Goal: Transaction & Acquisition: Purchase product/service

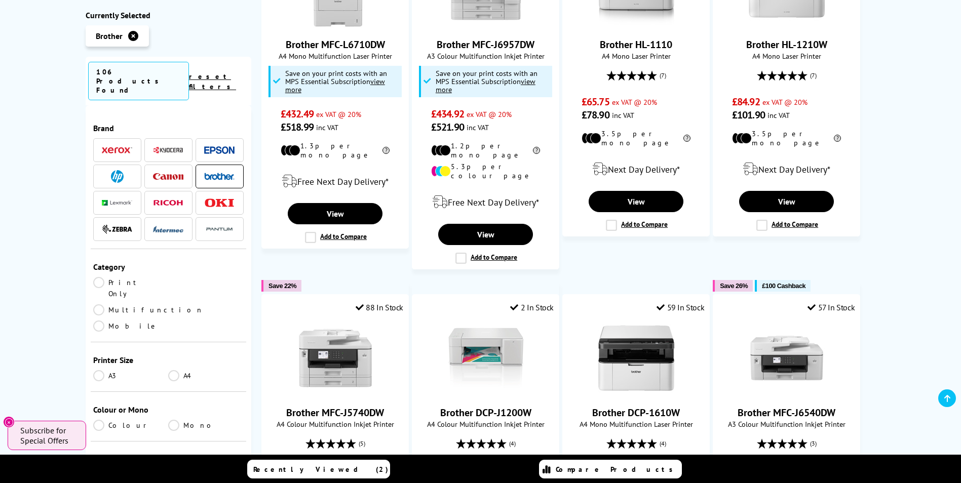
scroll to position [962, 0]
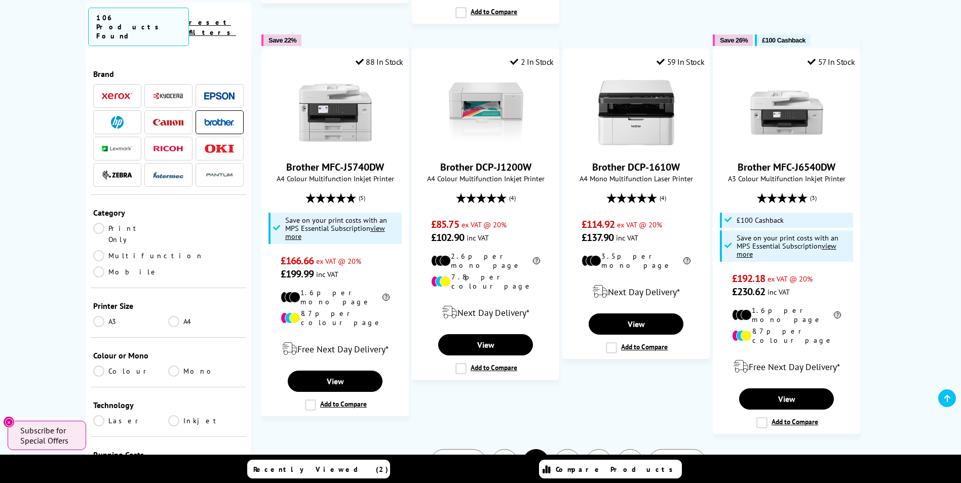
click at [569, 449] on link "3" at bounding box center [567, 462] width 26 height 26
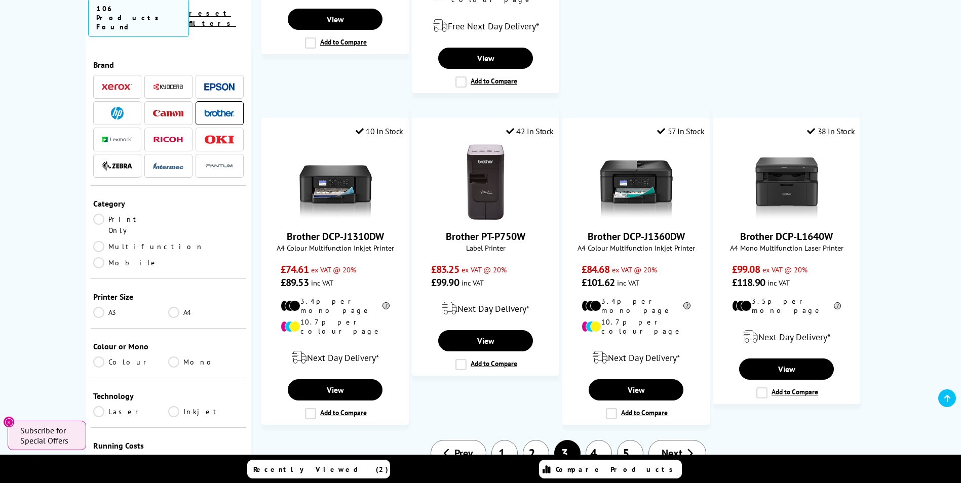
scroll to position [1165, 0]
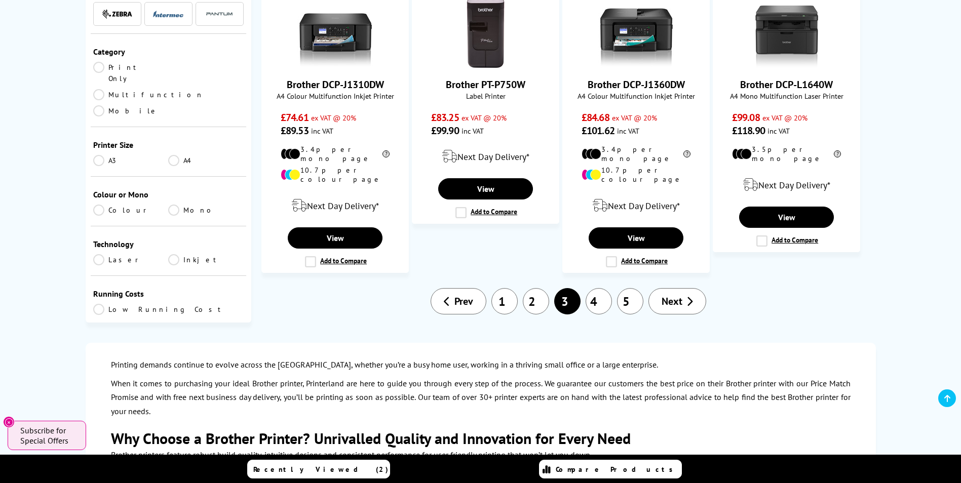
click at [631, 288] on link "5" at bounding box center [630, 301] width 26 height 26
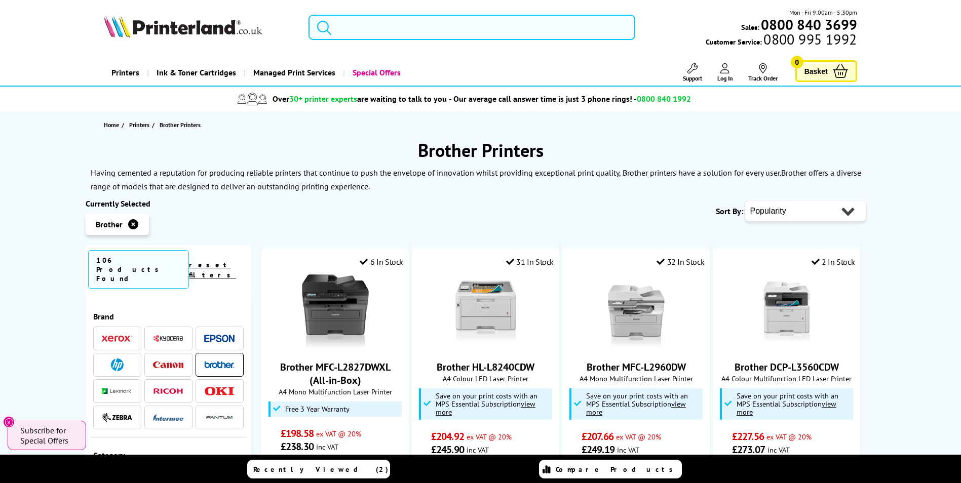
click at [403, 22] on input "search" at bounding box center [471, 27] width 327 height 25
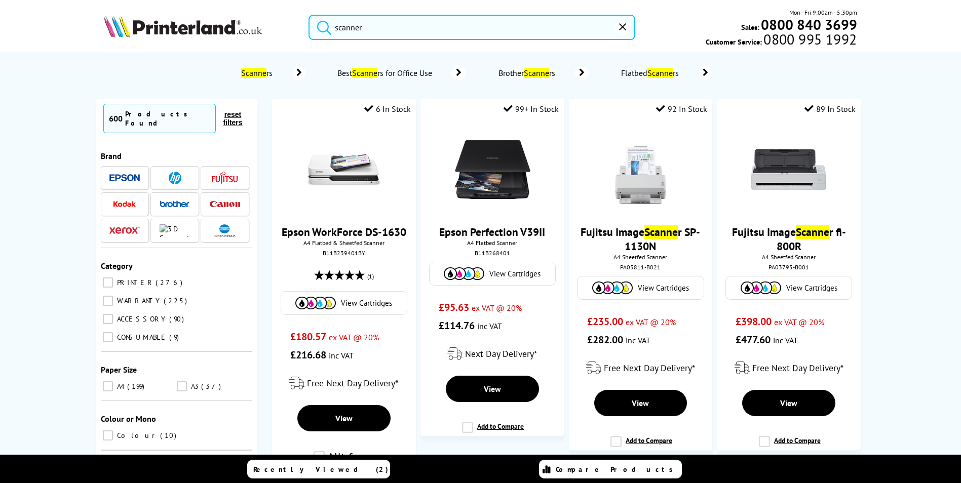
type input "scanner"
click at [309, 15] on button "submit" at bounding box center [321, 26] width 25 height 22
click at [176, 201] on img at bounding box center [175, 204] width 30 height 7
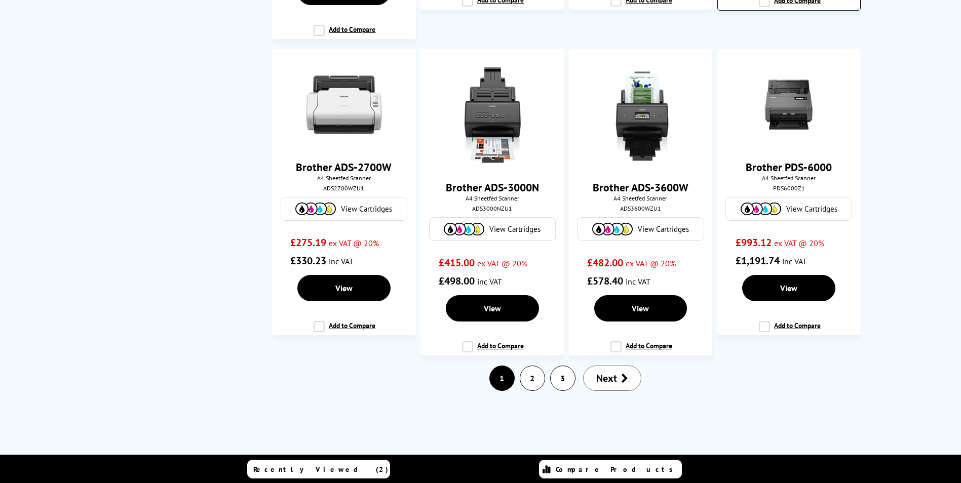
scroll to position [1418, 0]
click at [530, 381] on link "2" at bounding box center [532, 378] width 24 height 24
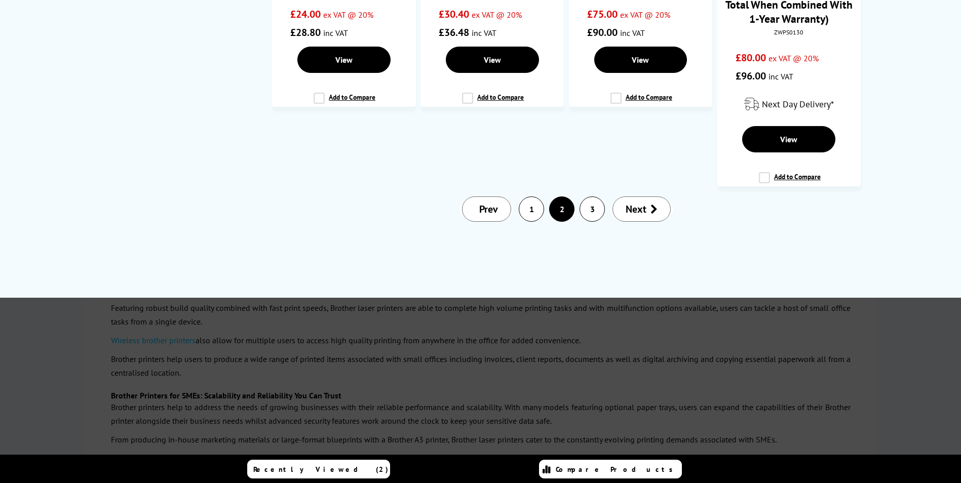
scroll to position [0, 0]
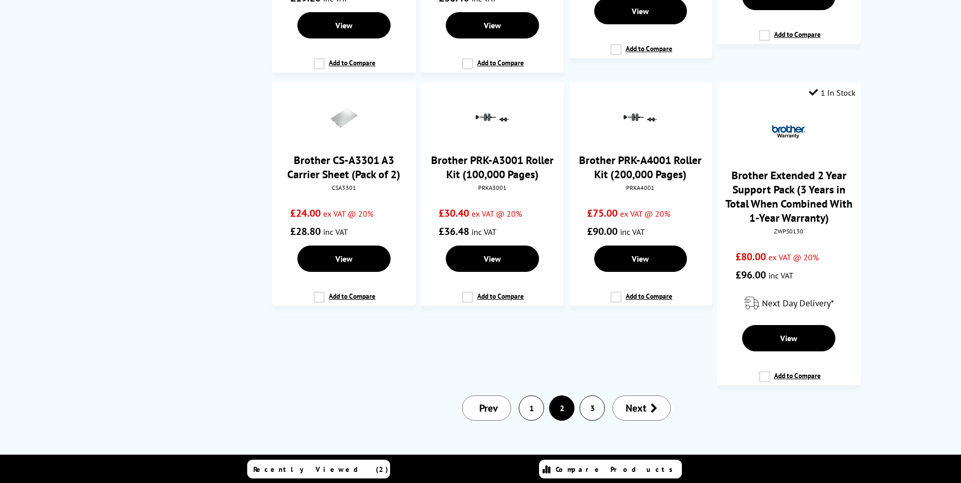
scroll to position [1317, 0]
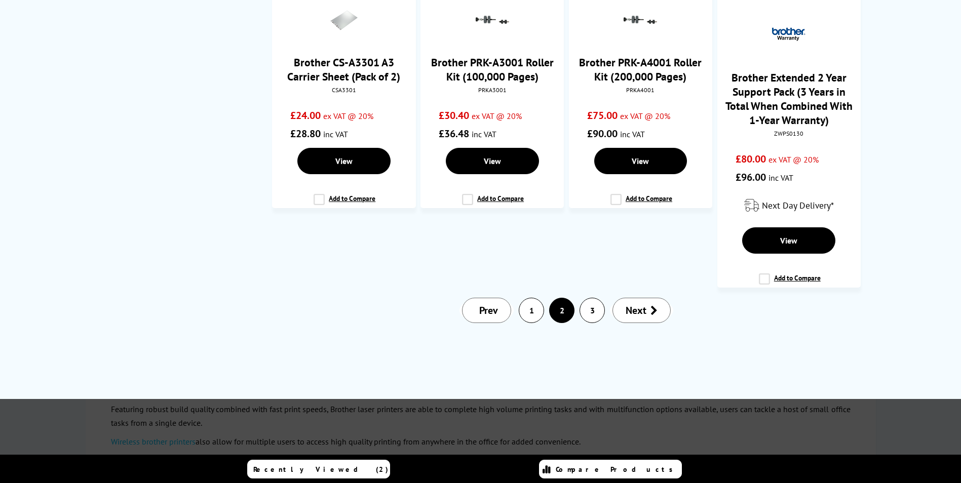
click at [592, 298] on link "3" at bounding box center [592, 310] width 24 height 24
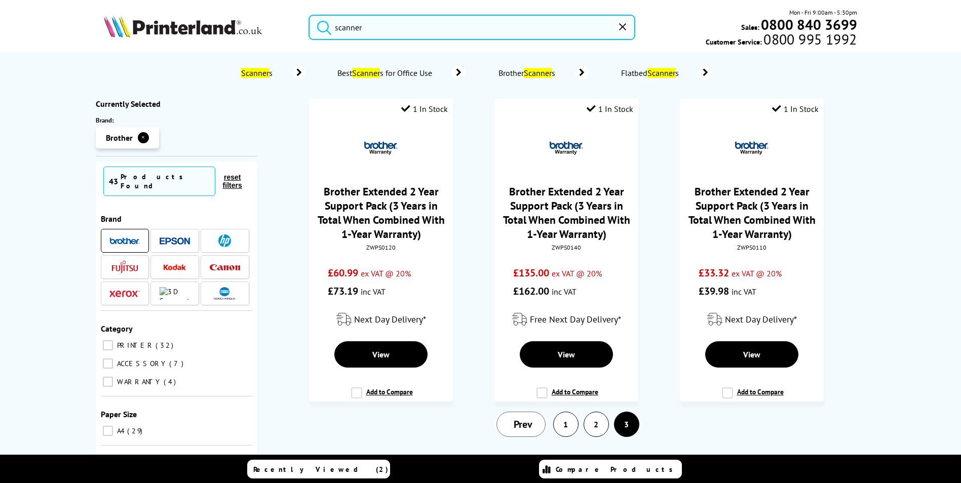
click at [563, 429] on link "1" at bounding box center [566, 424] width 24 height 24
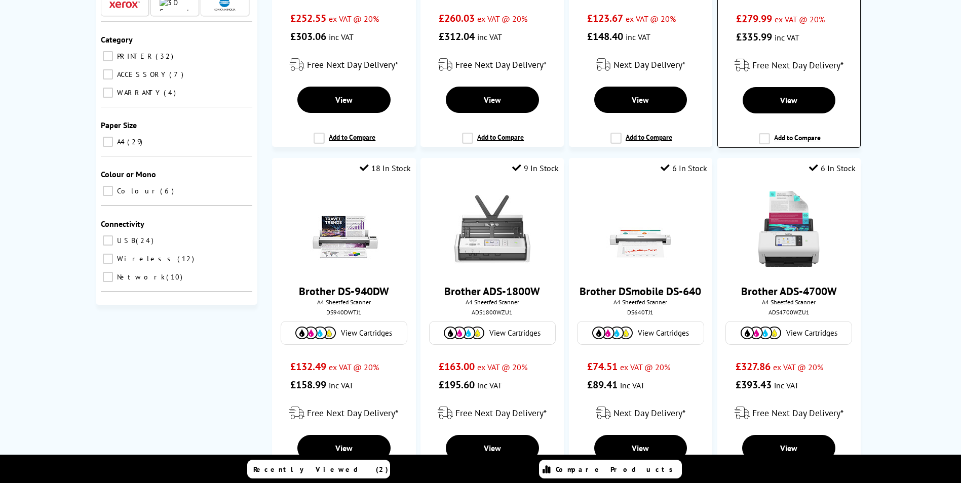
scroll to position [100, 0]
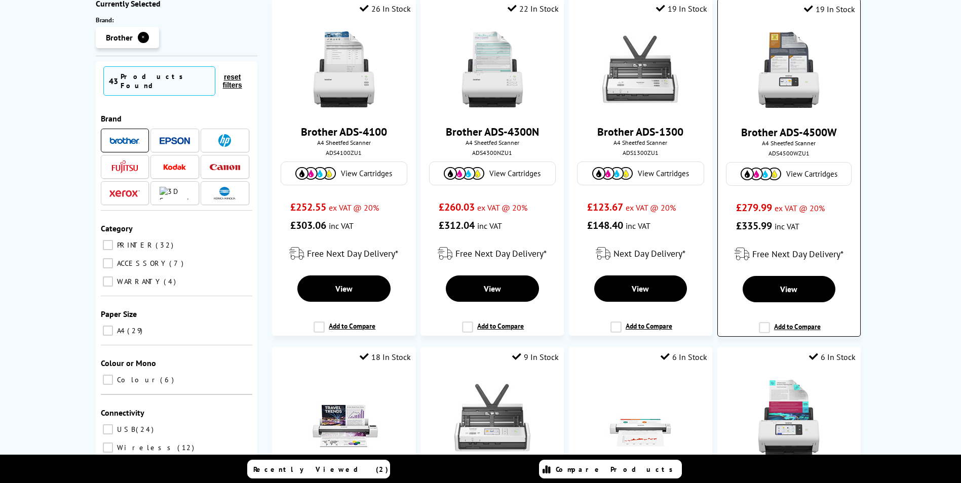
click at [797, 82] on img at bounding box center [789, 70] width 76 height 76
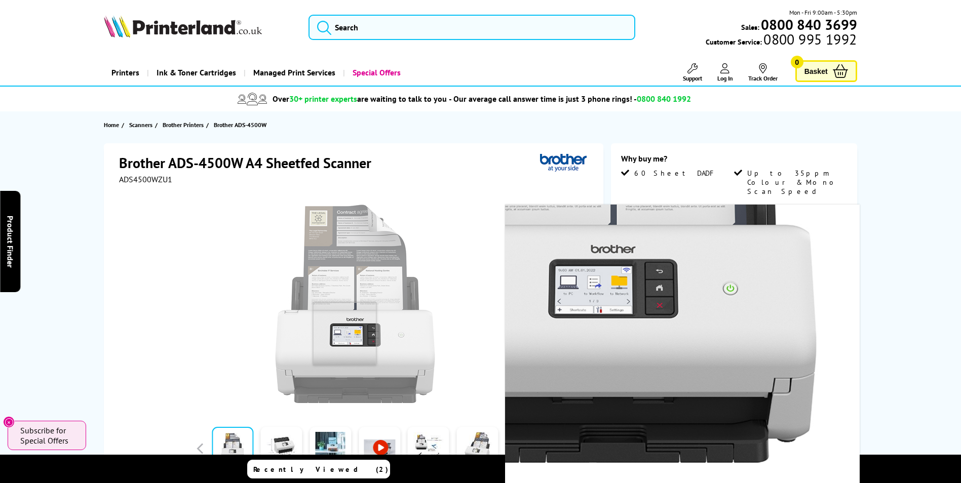
click at [344, 334] on img at bounding box center [355, 304] width 199 height 199
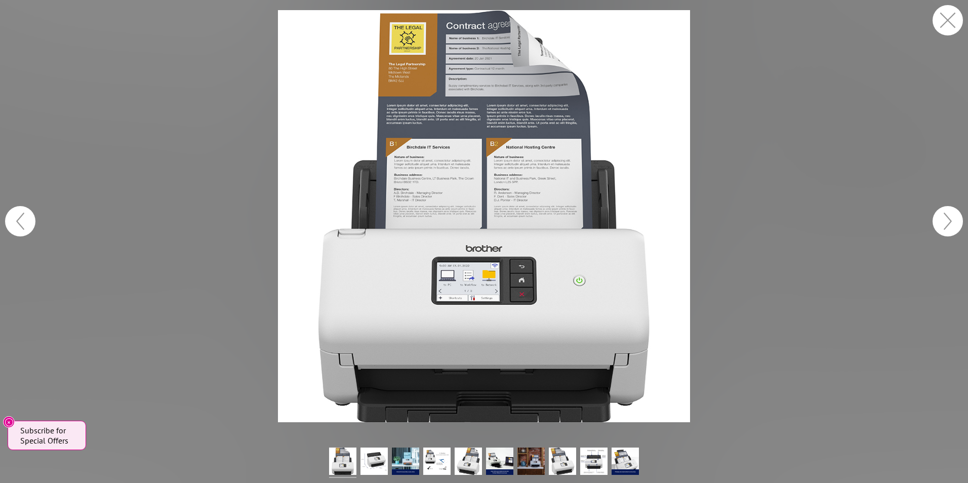
click at [947, 14] on button "button" at bounding box center [948, 20] width 30 height 30
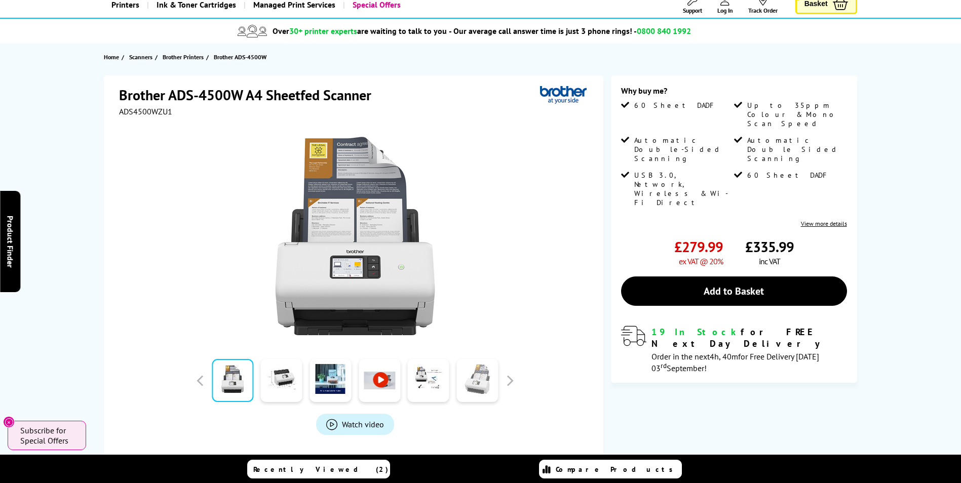
scroll to position [152, 0]
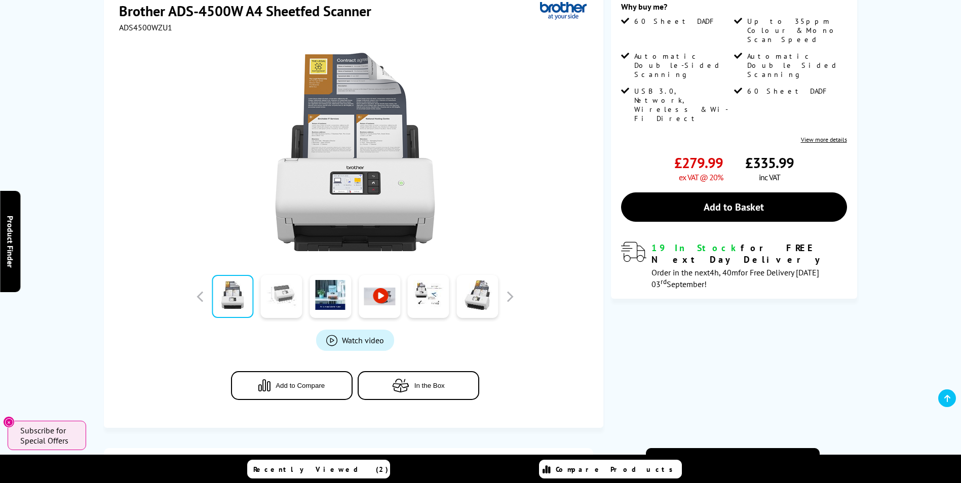
click at [276, 301] on link at bounding box center [282, 296] width 42 height 43
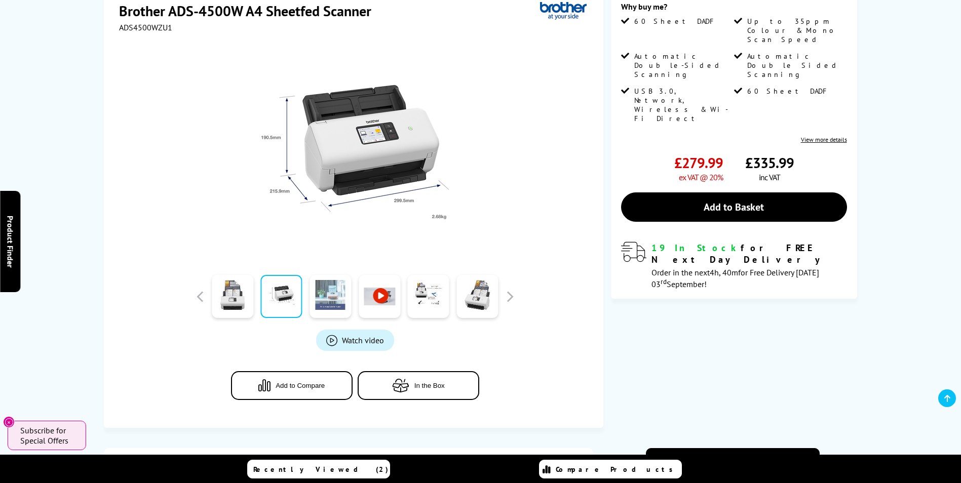
click at [331, 297] on link at bounding box center [330, 296] width 42 height 43
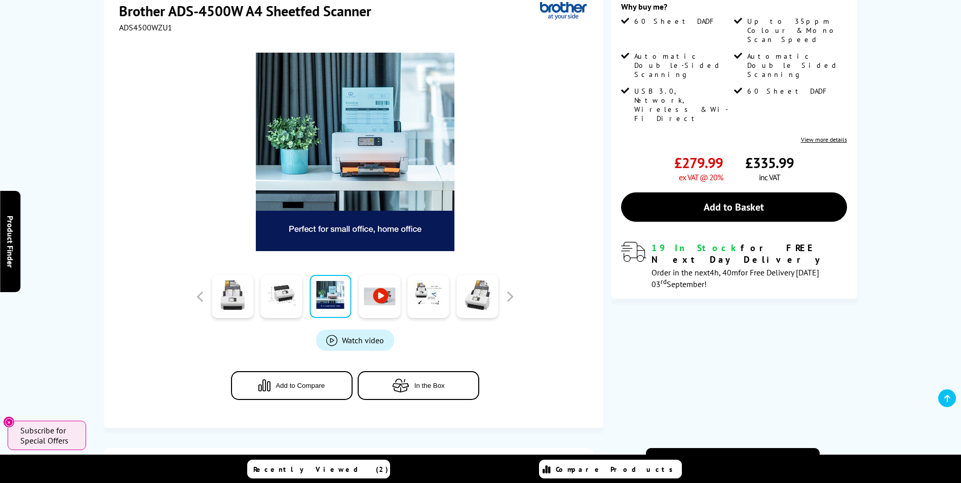
click at [380, 295] on link at bounding box center [380, 296] width 42 height 43
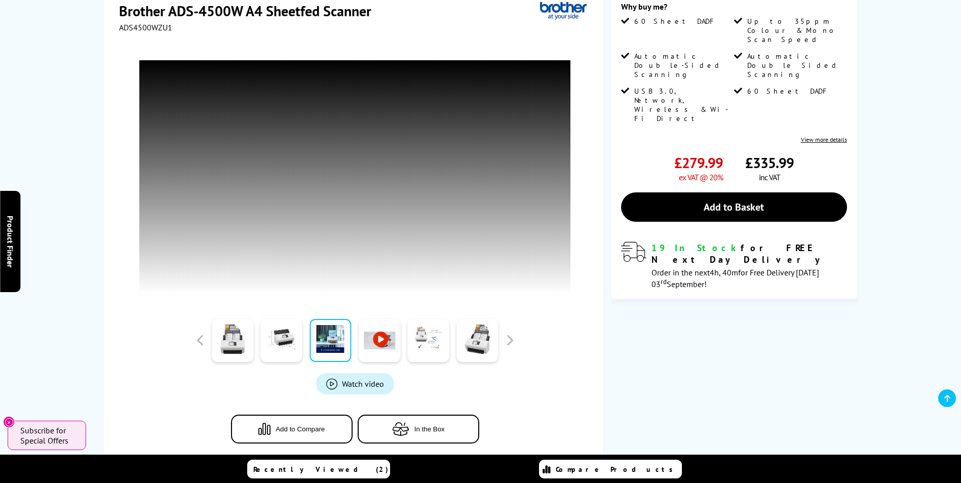
click at [427, 339] on link at bounding box center [429, 340] width 42 height 43
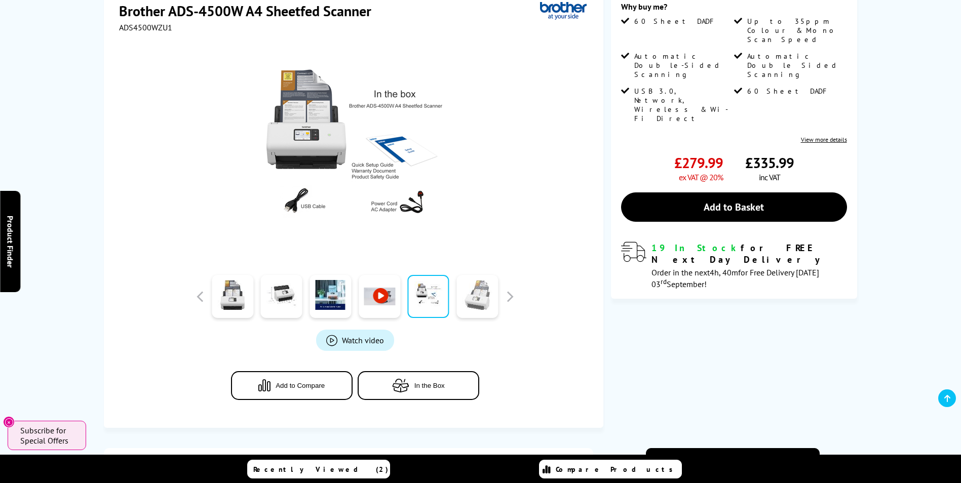
click at [491, 297] on link at bounding box center [477, 296] width 42 height 43
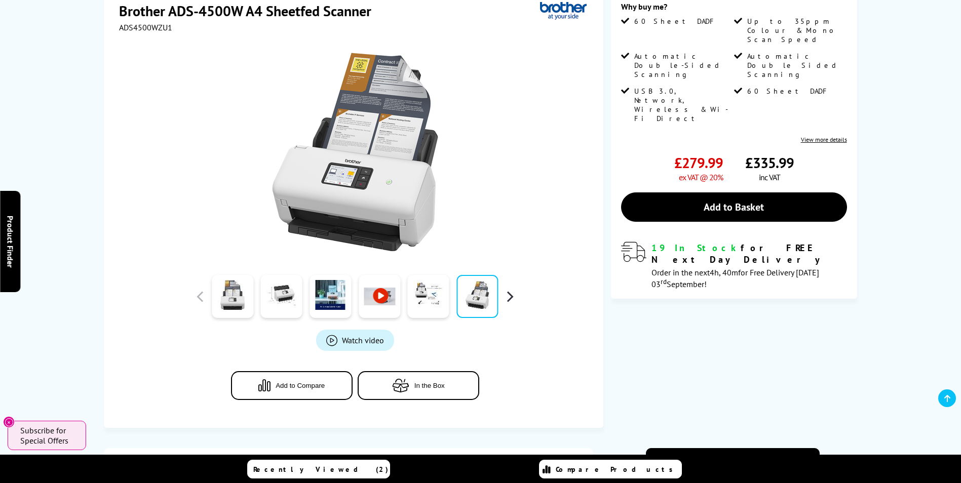
click at [509, 296] on button "button" at bounding box center [509, 296] width 15 height 15
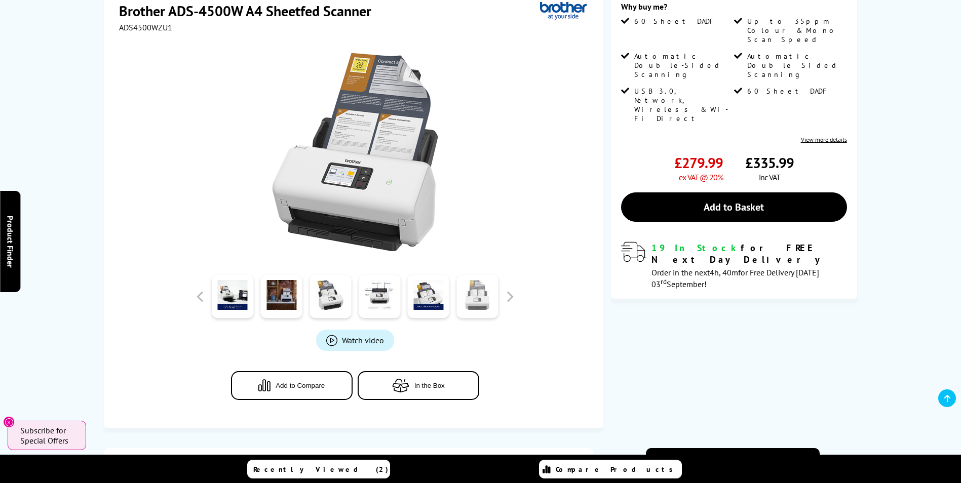
click at [486, 296] on link at bounding box center [477, 296] width 42 height 43
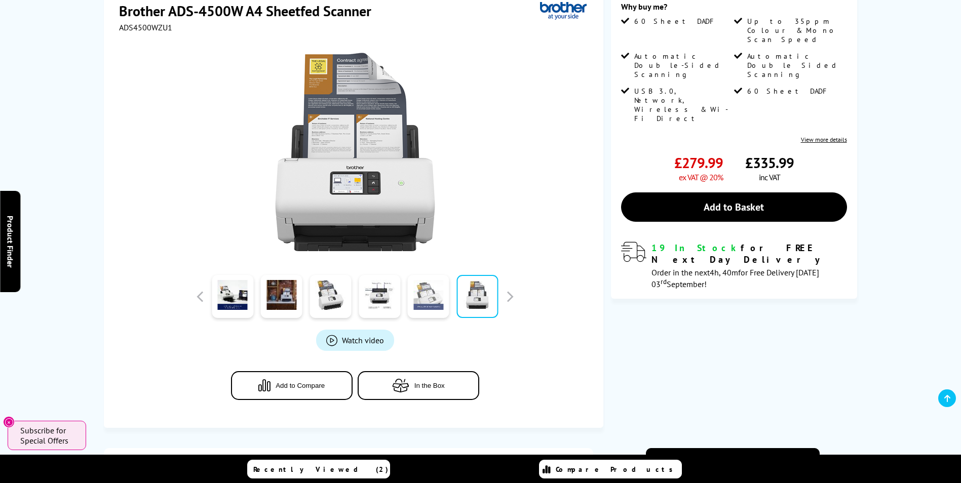
click at [428, 300] on link at bounding box center [429, 296] width 42 height 43
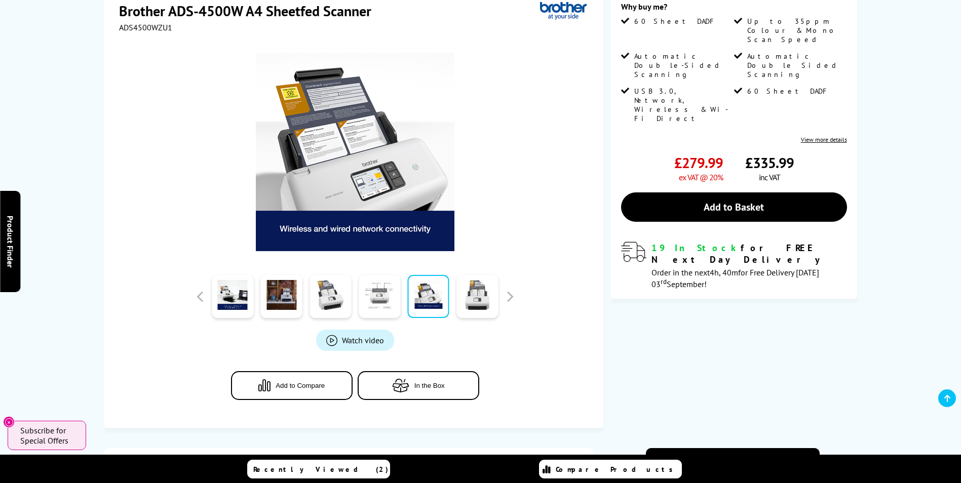
click at [384, 302] on link at bounding box center [380, 296] width 42 height 43
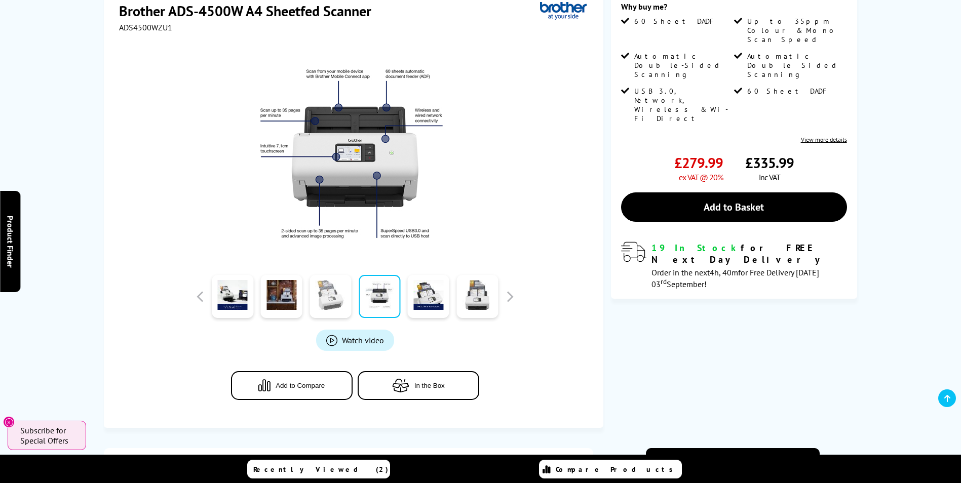
click at [328, 299] on link at bounding box center [330, 296] width 42 height 43
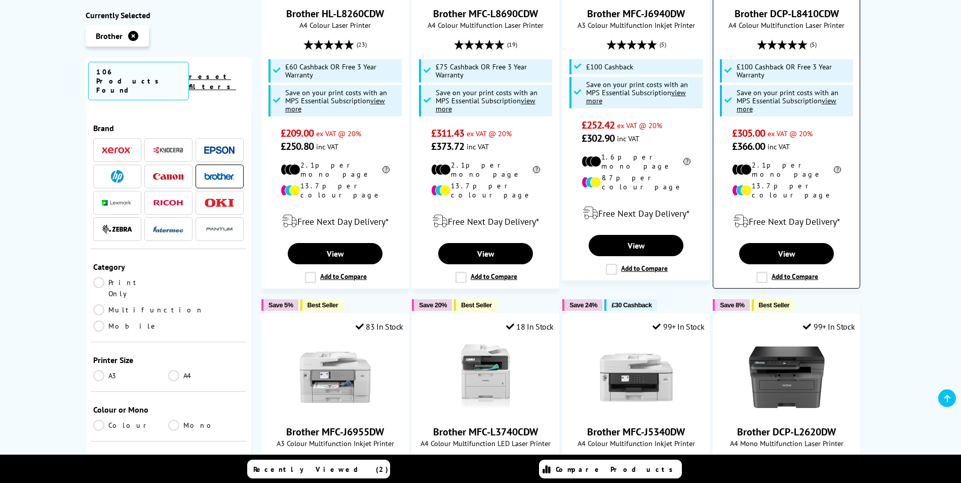
scroll to position [100, 0]
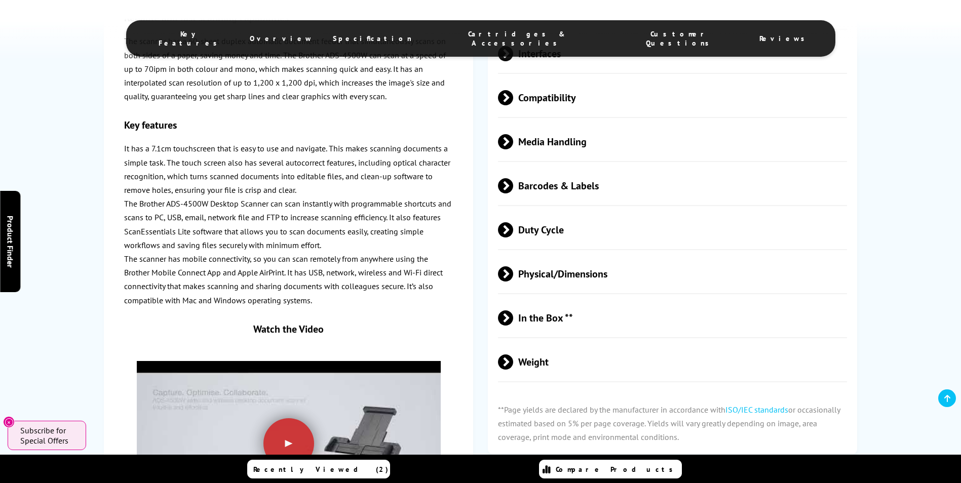
scroll to position [962, 0]
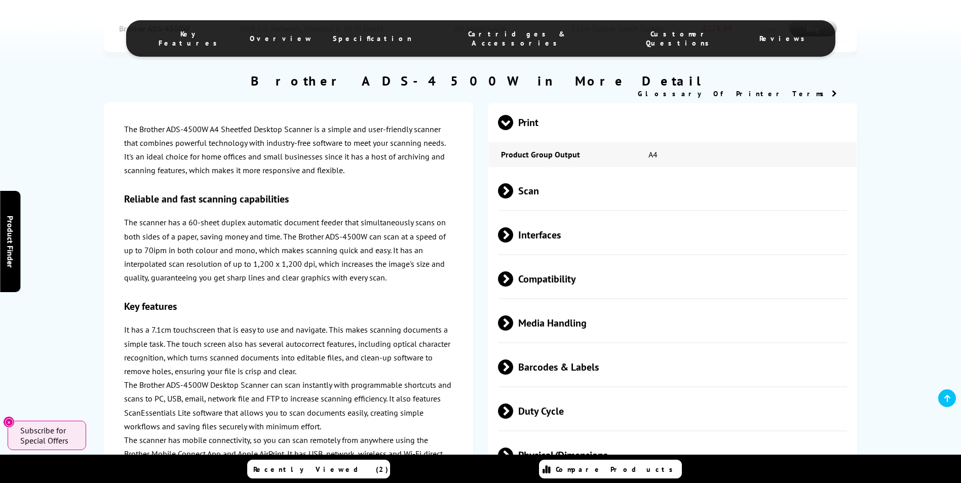
click at [519, 190] on span "Scan" at bounding box center [673, 191] width 350 height 38
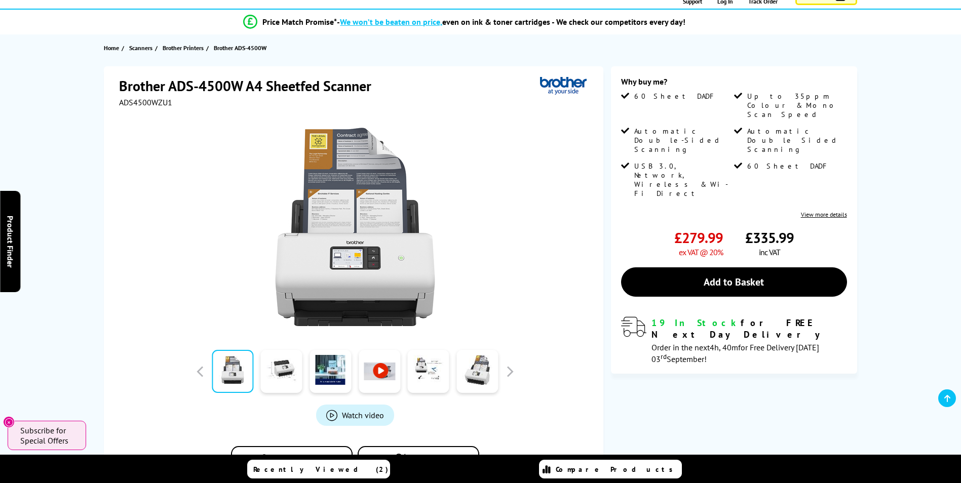
scroll to position [0, 0]
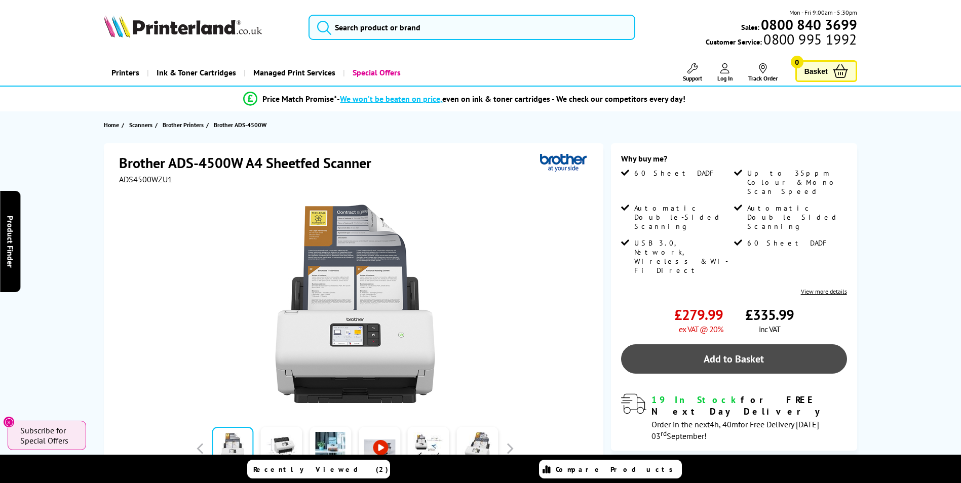
click at [733, 344] on link "Add to Basket" at bounding box center [734, 358] width 226 height 29
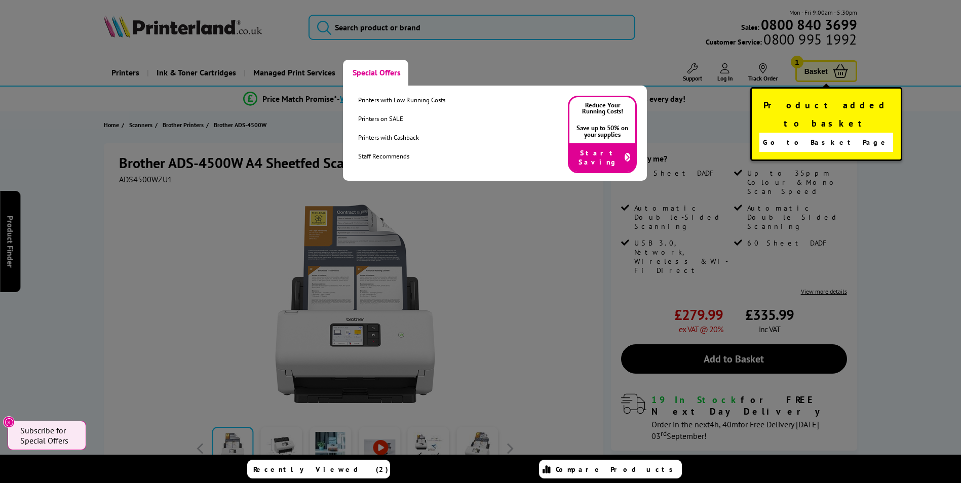
click at [369, 72] on link "Special Offers" at bounding box center [375, 73] width 65 height 26
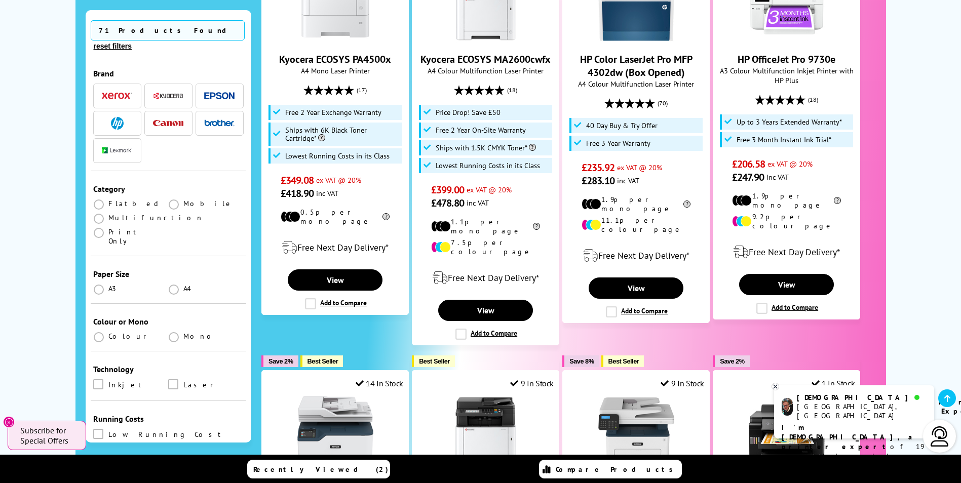
scroll to position [507, 0]
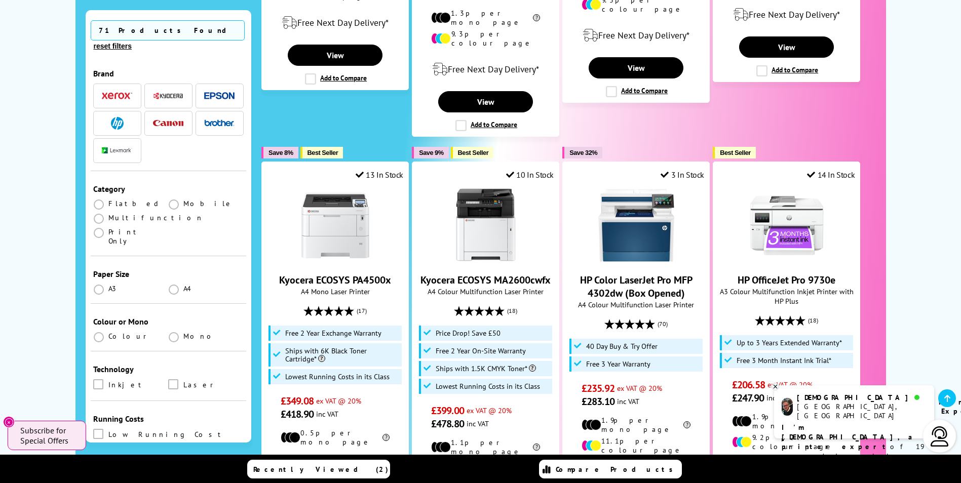
click at [211, 120] on img "button" at bounding box center [219, 123] width 30 height 7
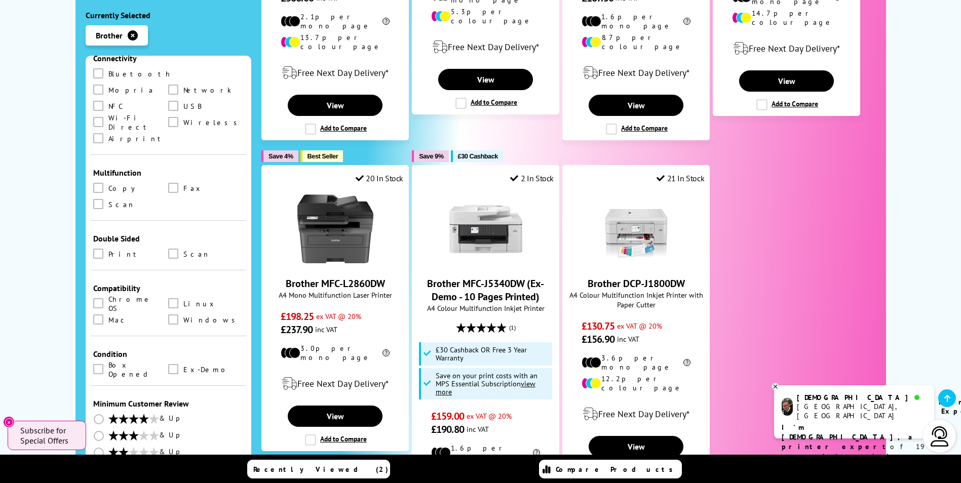
scroll to position [478, 0]
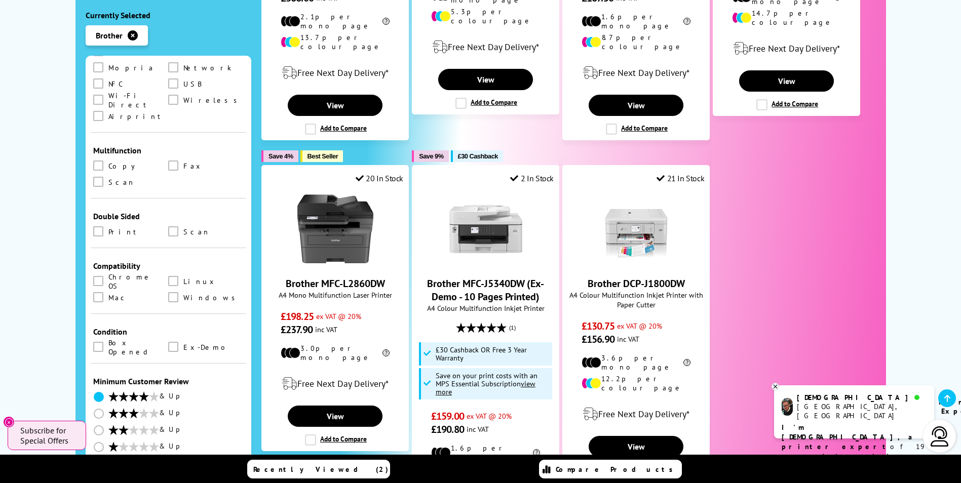
click at [101, 392] on span at bounding box center [99, 397] width 10 height 10
click at [108, 393] on input "radio" at bounding box center [108, 393] width 0 height 0
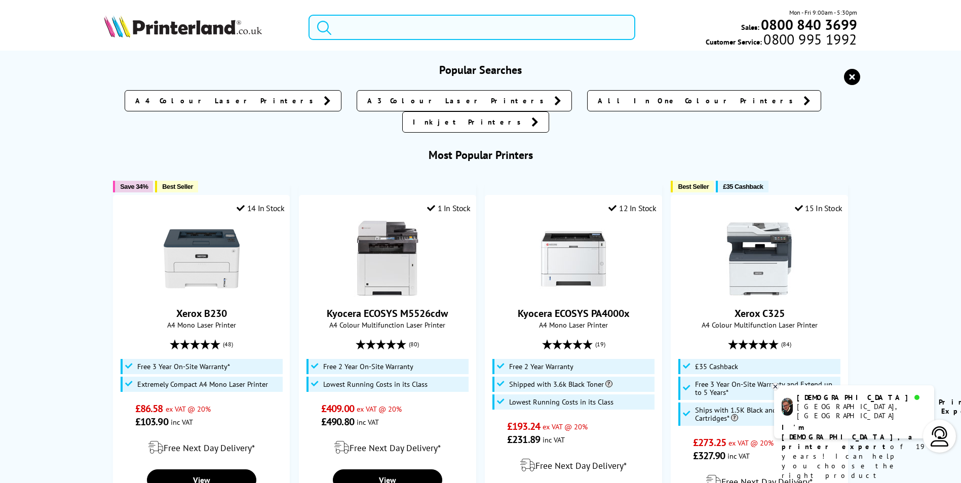
click at [376, 26] on input "search" at bounding box center [471, 27] width 327 height 25
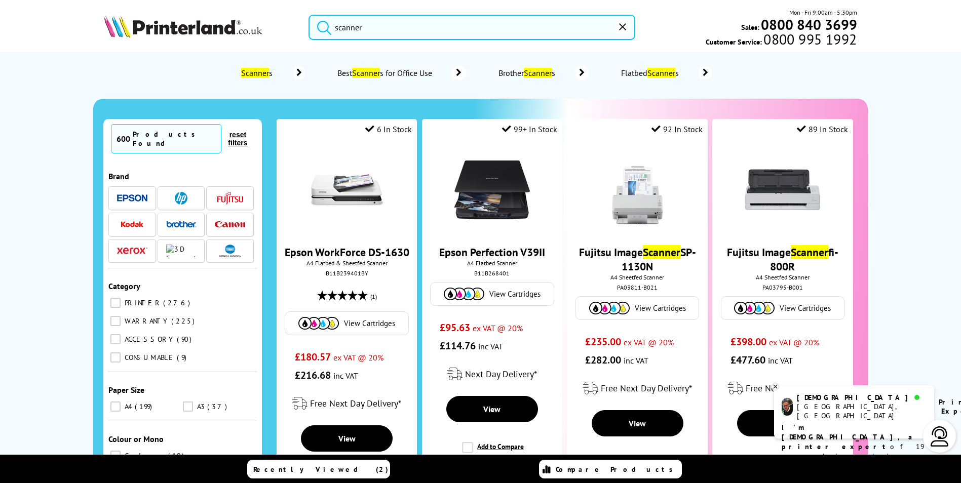
type input "scanner"
click at [309, 15] on button "submit" at bounding box center [321, 26] width 25 height 22
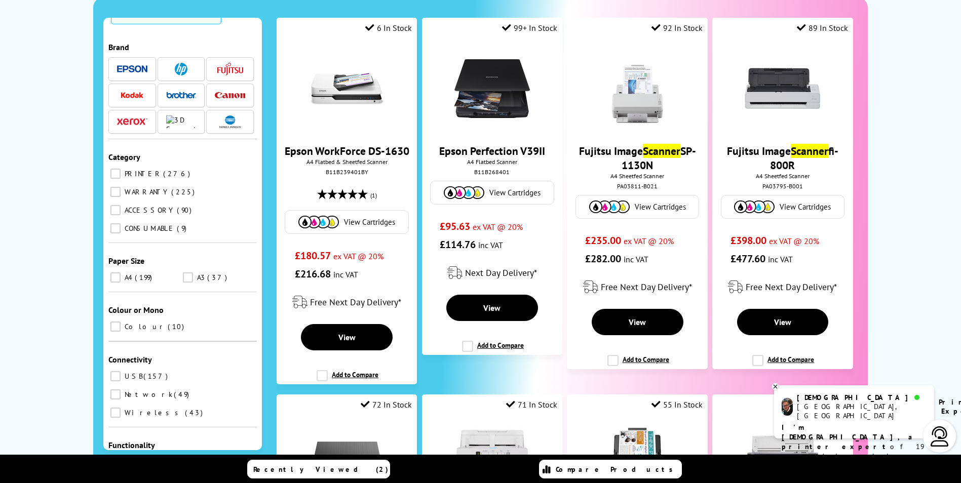
scroll to position [51, 0]
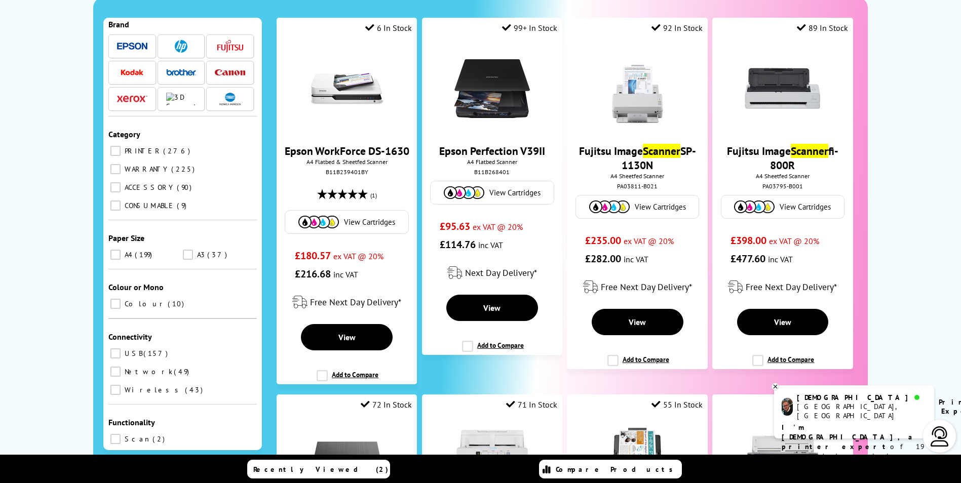
click at [117, 250] on input "A4 199" at bounding box center [115, 255] width 10 height 10
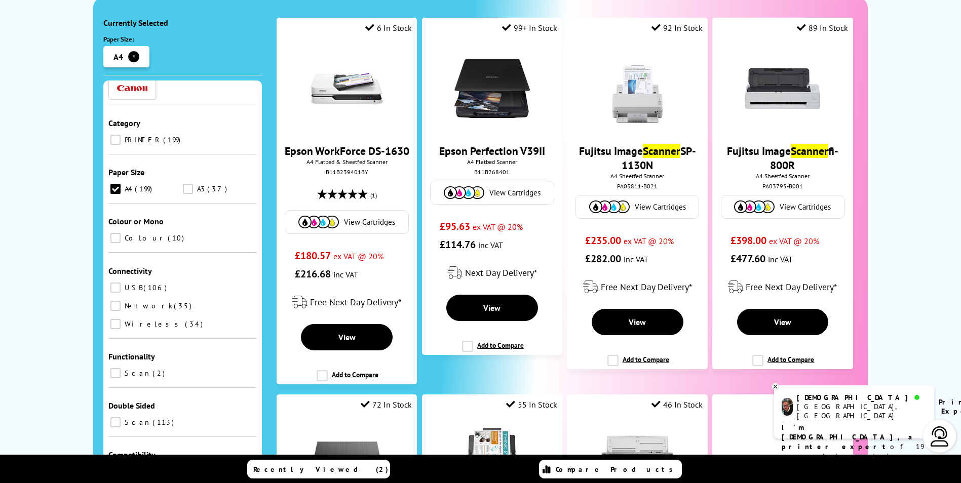
scroll to position [137, 0]
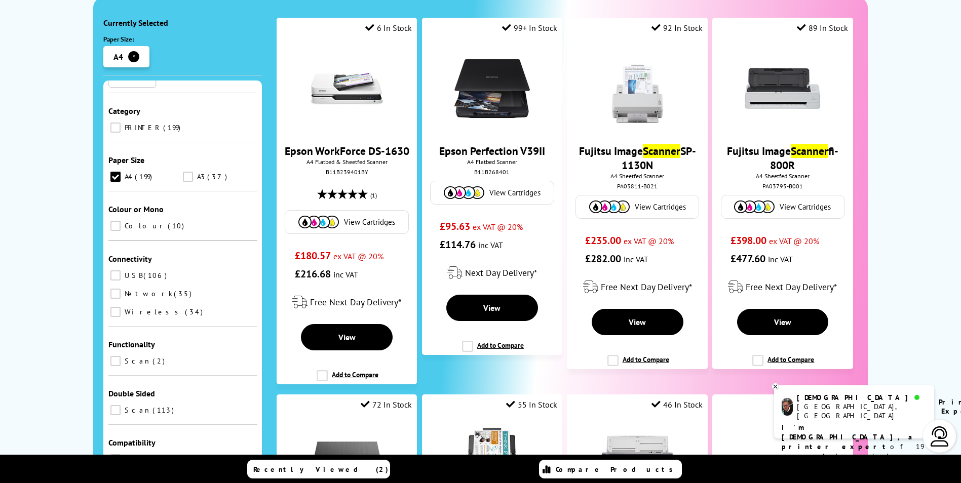
click at [117, 270] on input "USB 106" at bounding box center [115, 275] width 10 height 10
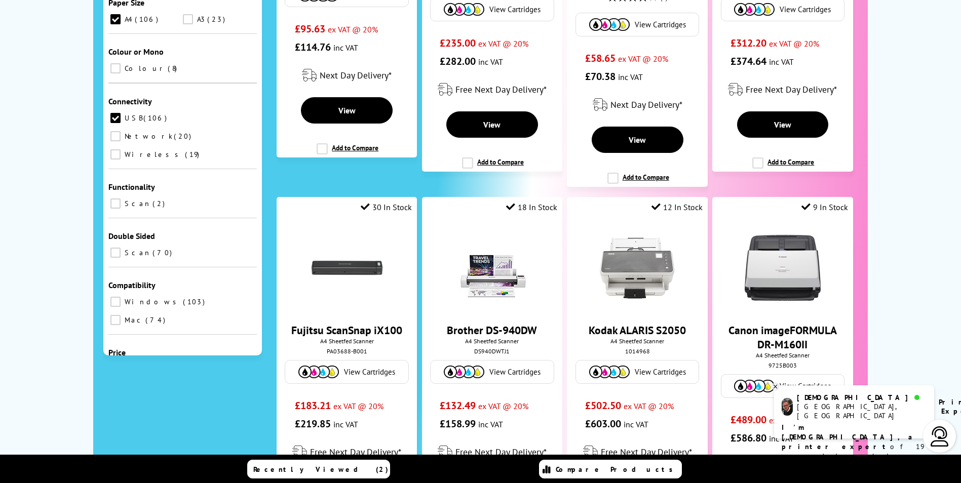
scroll to position [304, 0]
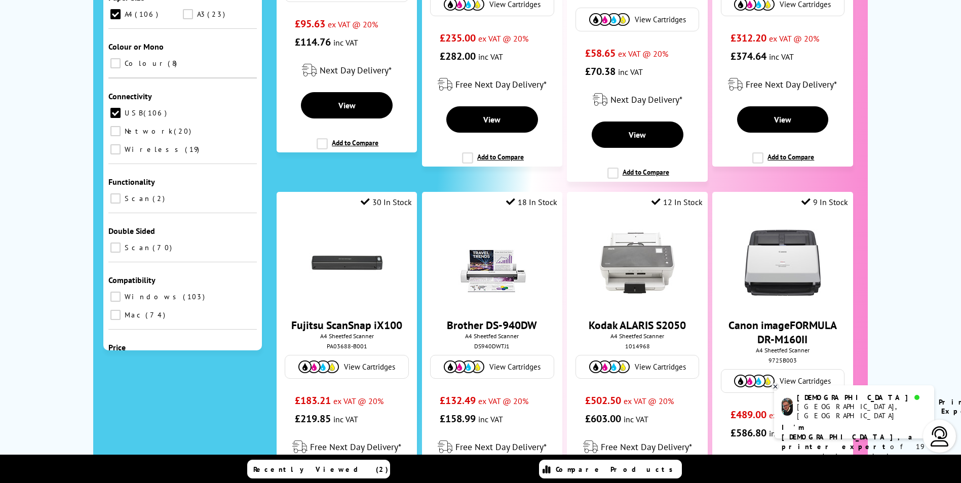
click at [116, 292] on input "Windows 103" at bounding box center [115, 297] width 10 height 10
checkbox input "true"
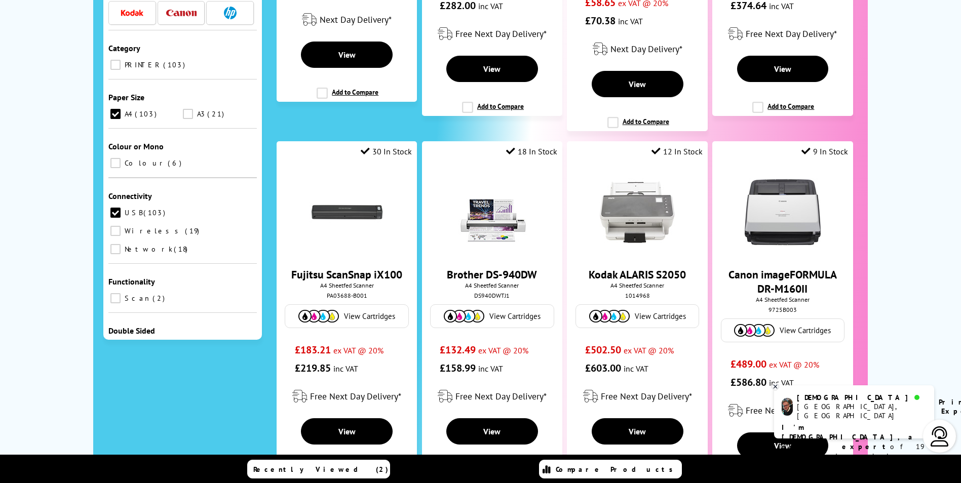
scroll to position [110, 0]
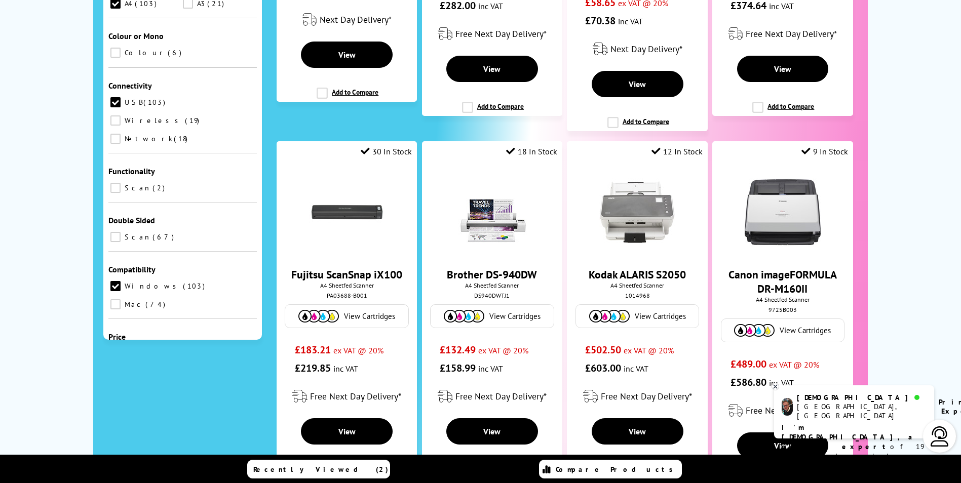
click at [211, 352] on input "58" at bounding box center [192, 359] width 37 height 15
type input "5"
type input "400"
click at [235, 352] on button "Go" at bounding box center [231, 359] width 30 height 14
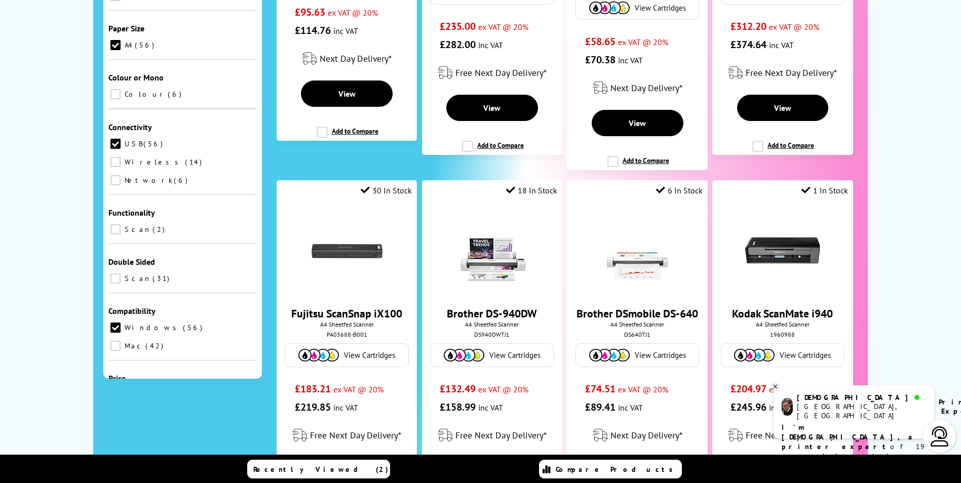
scroll to position [110, 0]
click at [207, 391] on input "400" at bounding box center [192, 398] width 37 height 15
click at [211, 391] on input "400" at bounding box center [192, 398] width 37 height 15
click at [208, 399] on input "400" at bounding box center [192, 398] width 37 height 15
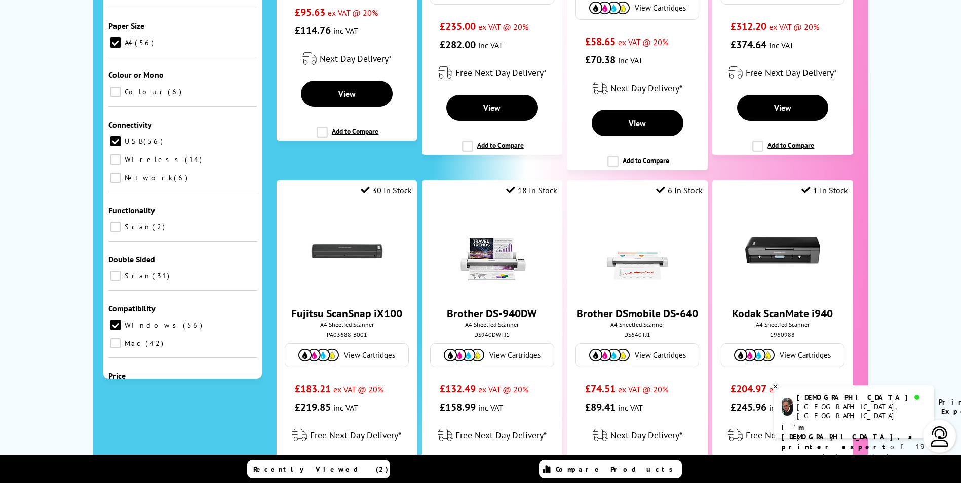
click at [208, 399] on input "400" at bounding box center [192, 398] width 37 height 15
type input "300"
click at [236, 395] on button "Go" at bounding box center [231, 398] width 30 height 14
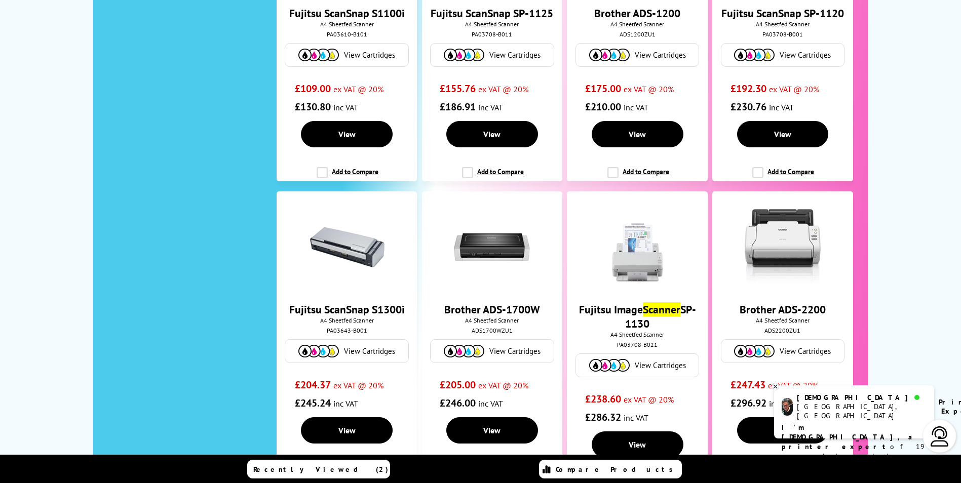
scroll to position [1430, 0]
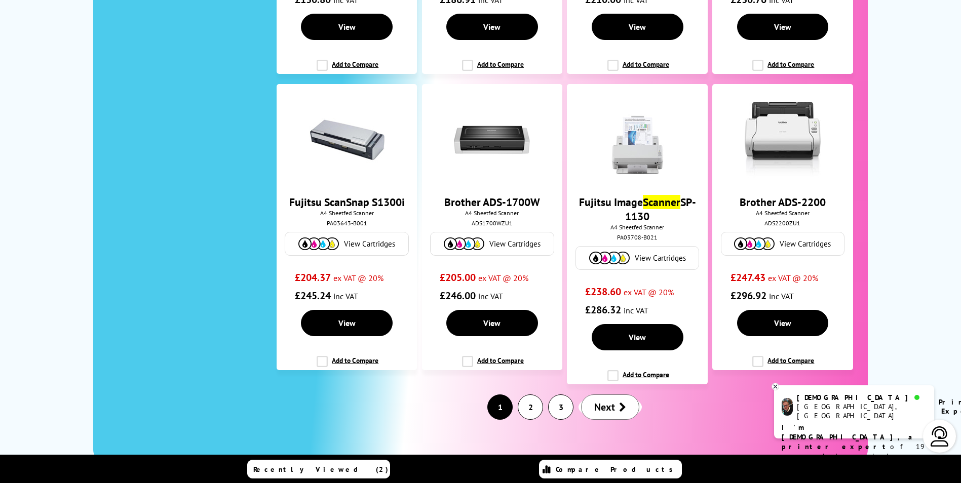
click at [528, 397] on link "2" at bounding box center [530, 407] width 24 height 24
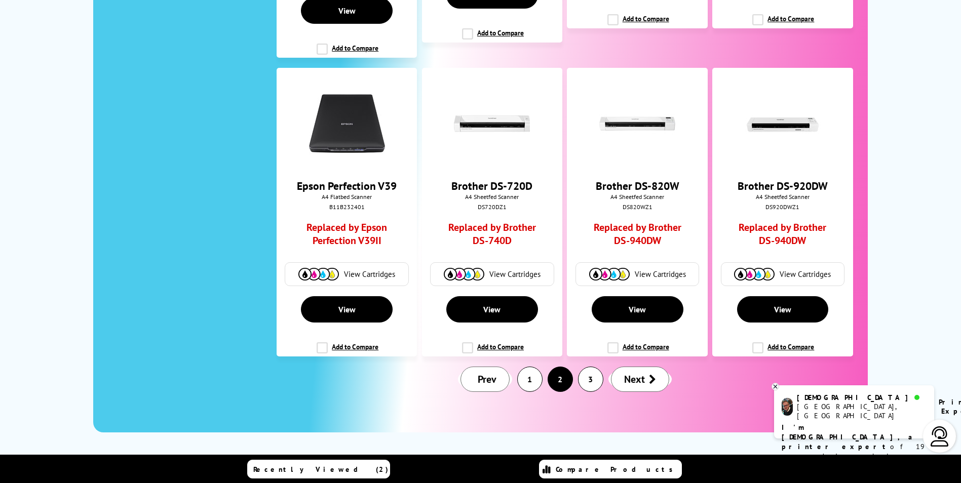
scroll to position [1466, 0]
click at [596, 381] on link "3" at bounding box center [590, 379] width 24 height 24
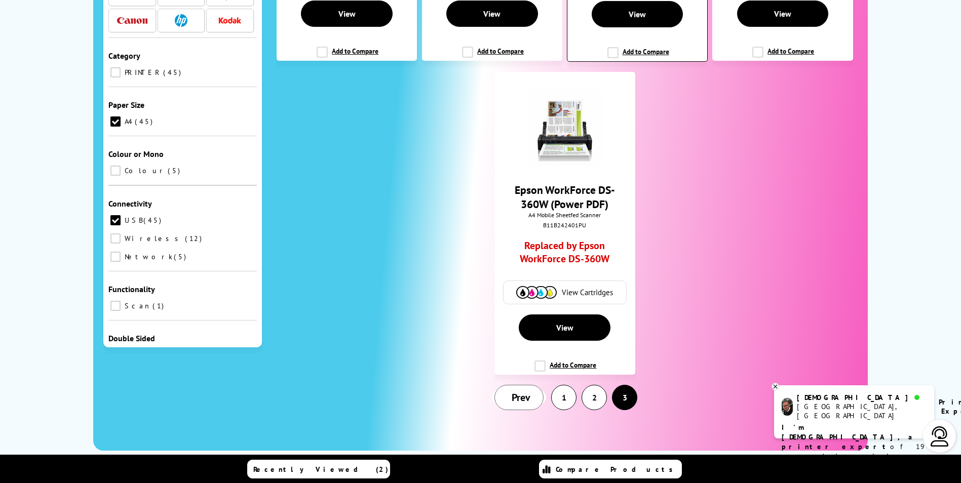
scroll to position [405, 0]
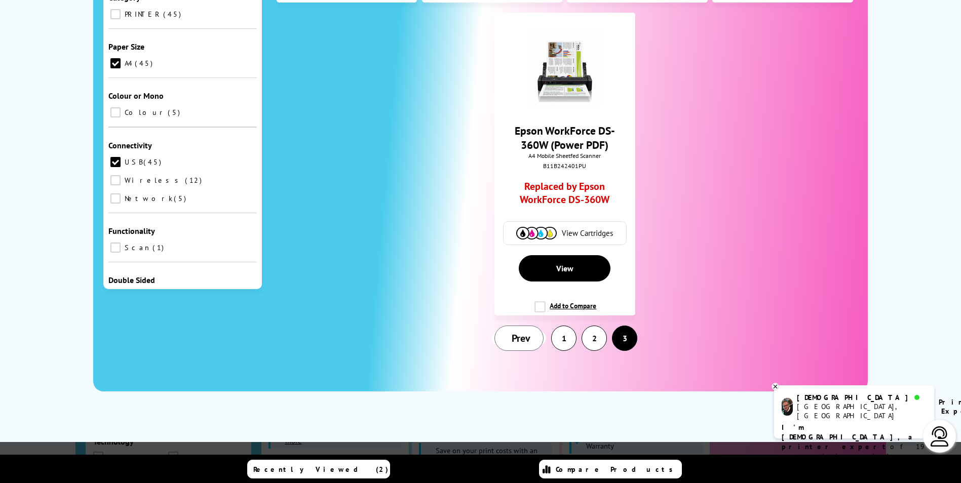
click at [590, 335] on link "2" at bounding box center [594, 338] width 24 height 24
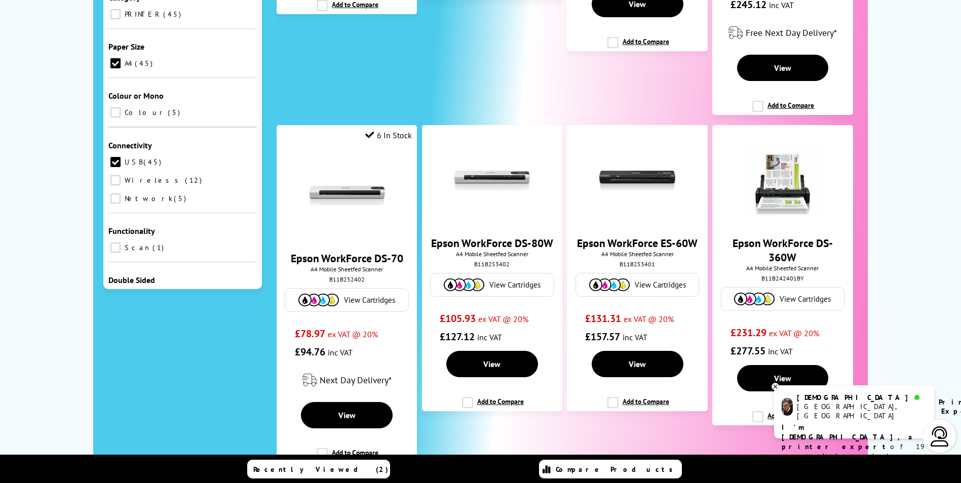
scroll to position [0, 0]
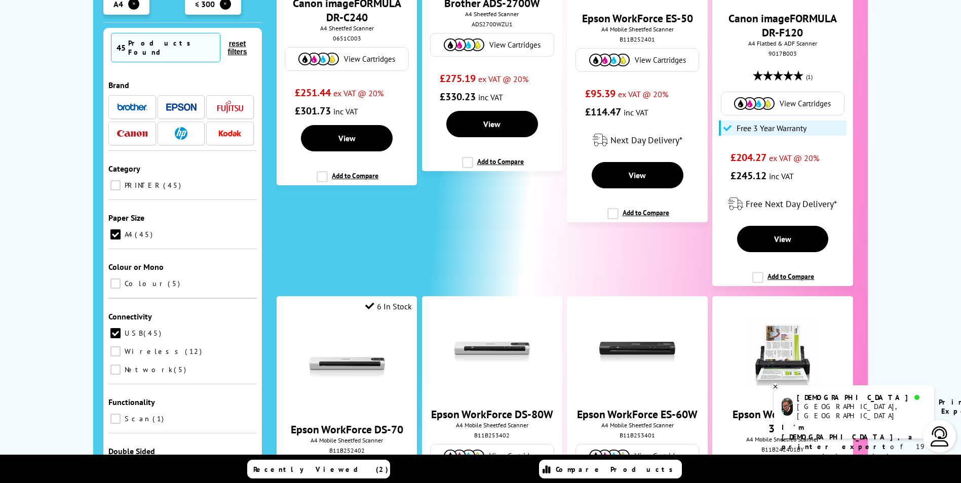
scroll to position [304, 0]
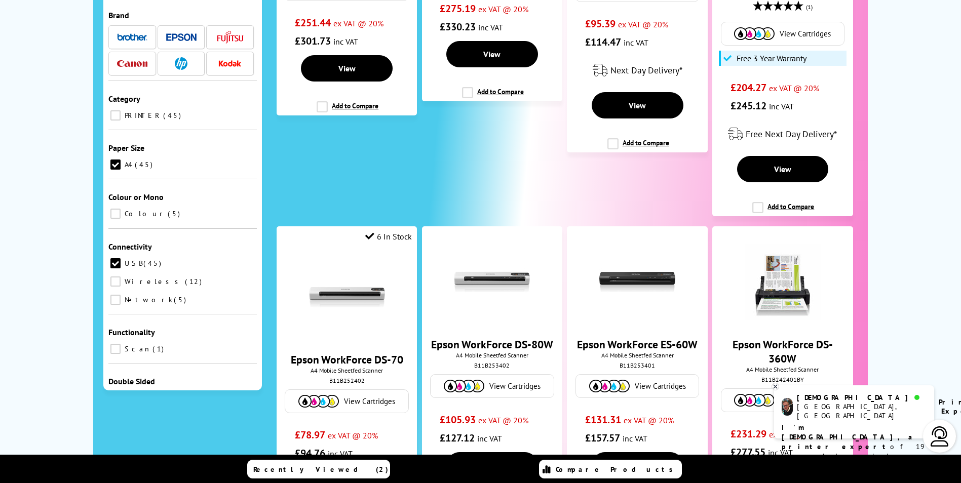
click at [135, 41] on img at bounding box center [132, 36] width 30 height 7
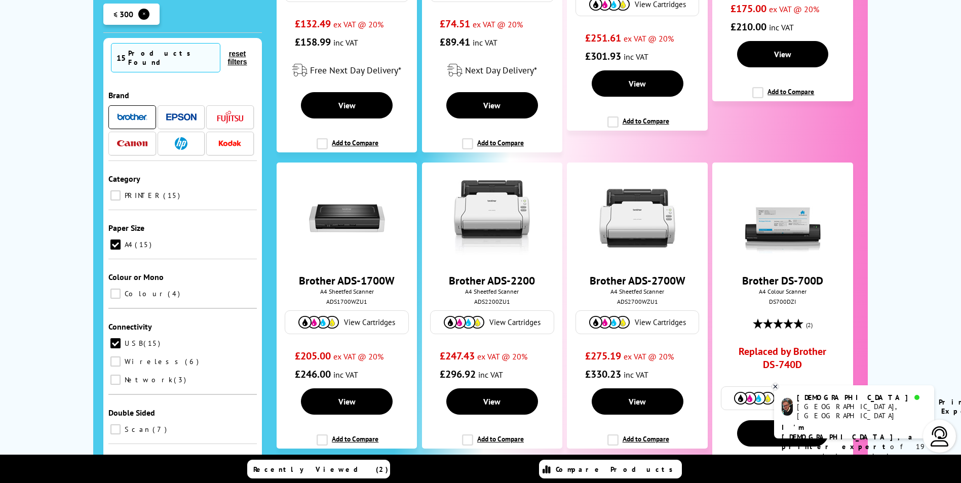
scroll to position [584, 0]
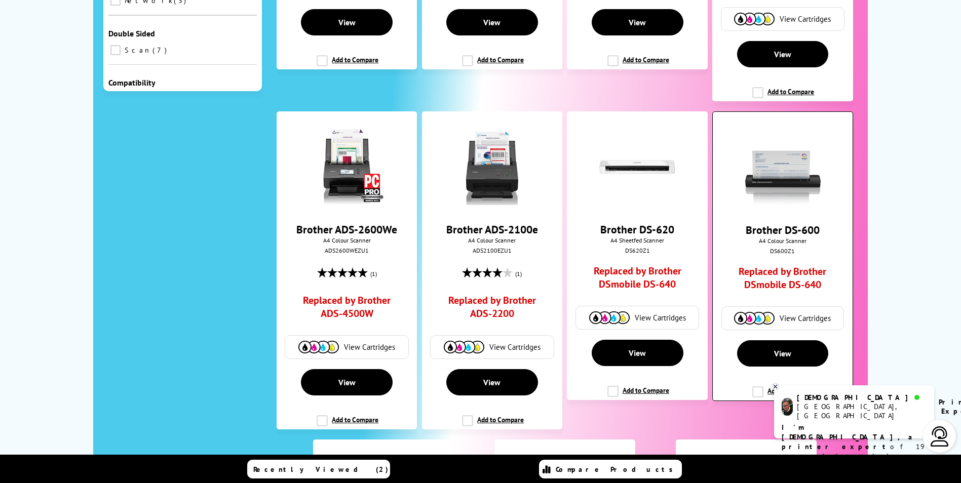
scroll to position [685, 0]
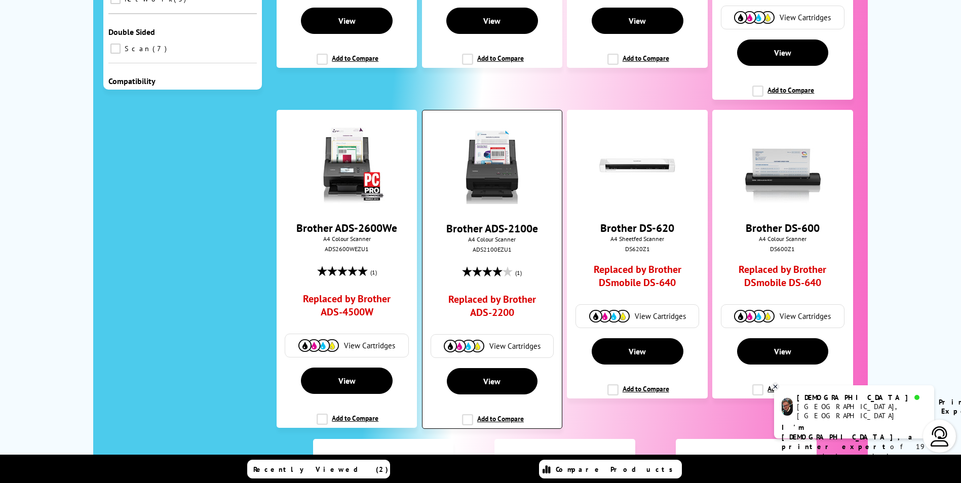
click at [479, 170] on img at bounding box center [492, 166] width 76 height 76
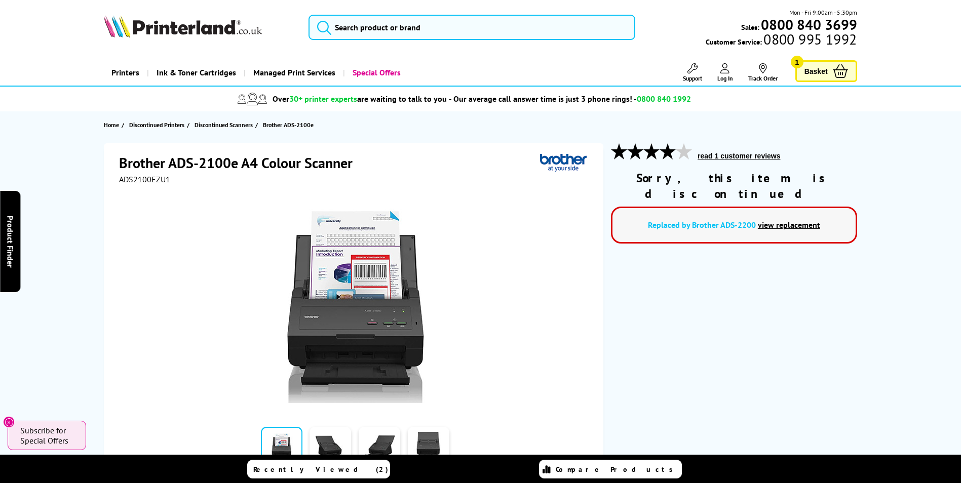
click at [792, 220] on link "view replacement" at bounding box center [789, 225] width 62 height 10
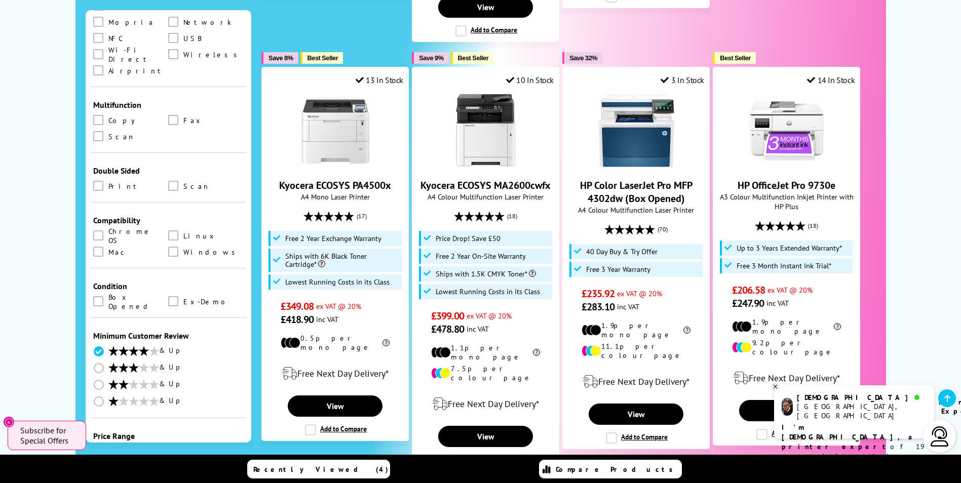
scroll to position [533, 0]
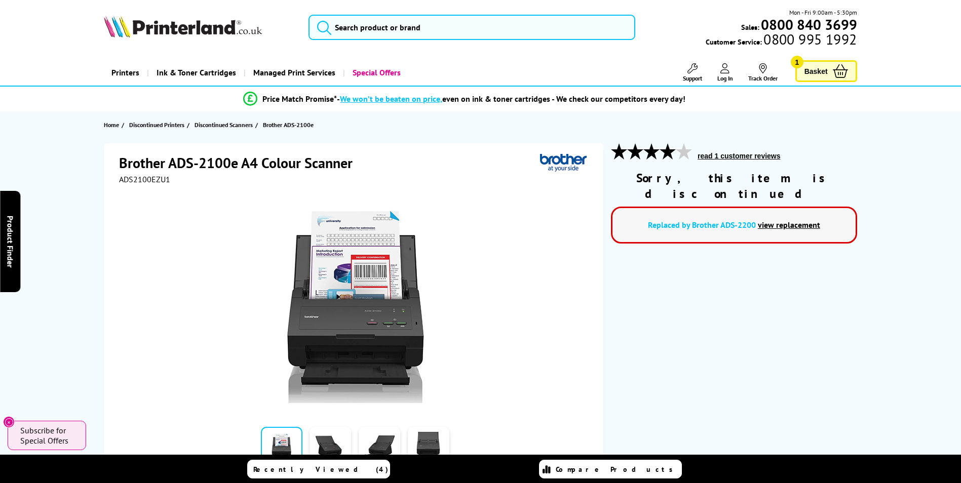
click at [813, 66] on span "Basket" at bounding box center [815, 71] width 23 height 14
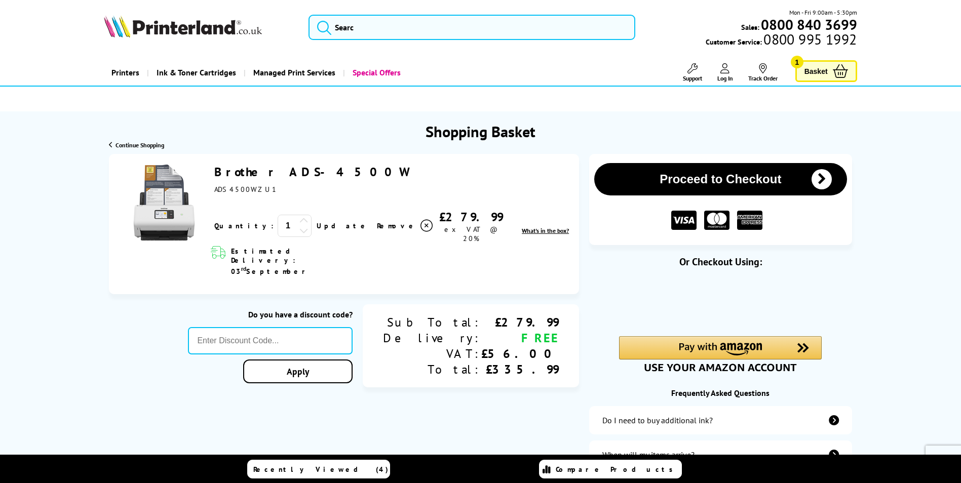
click at [292, 172] on link "Brother ADS-4500W" at bounding box center [310, 172] width 193 height 16
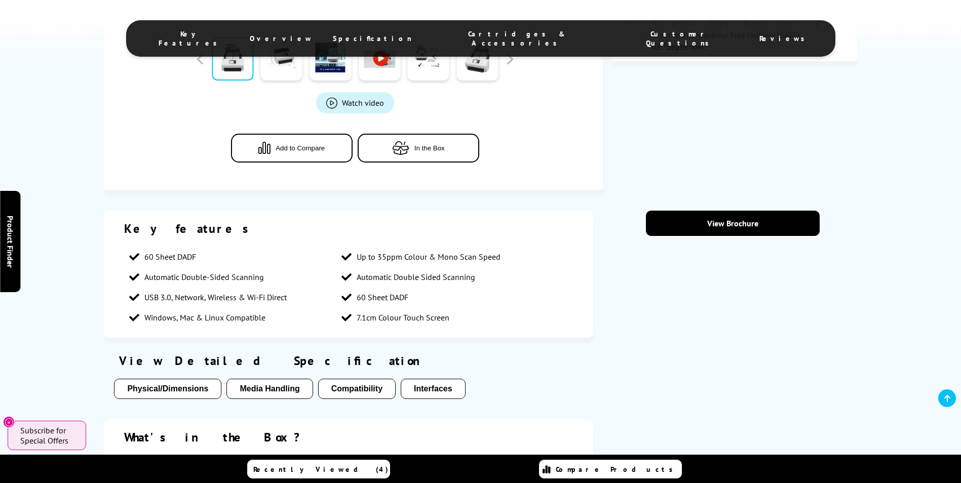
scroll to position [405, 0]
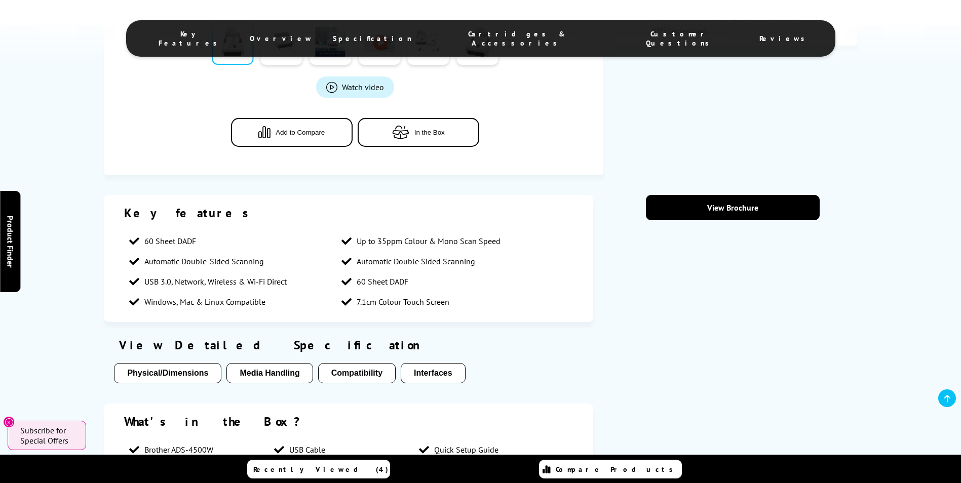
click at [356, 371] on button "Compatibility" at bounding box center [356, 373] width 77 height 20
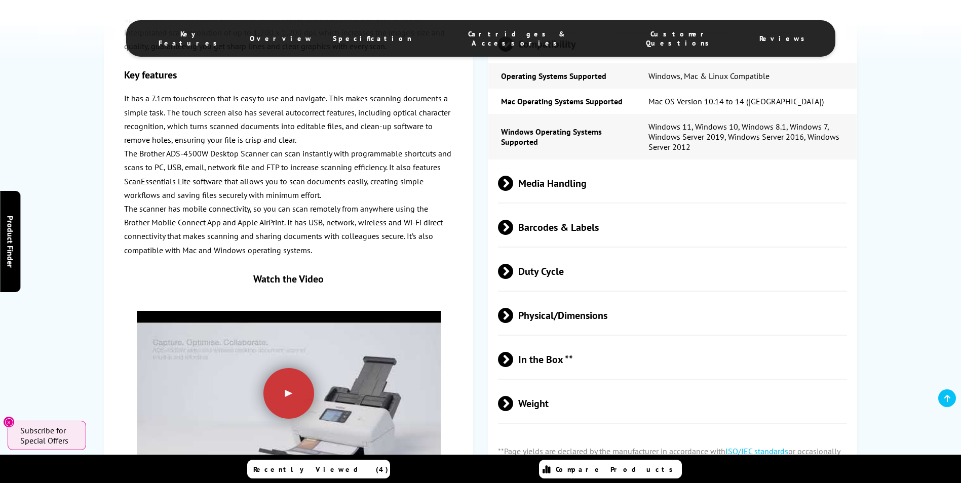
scroll to position [1248, 0]
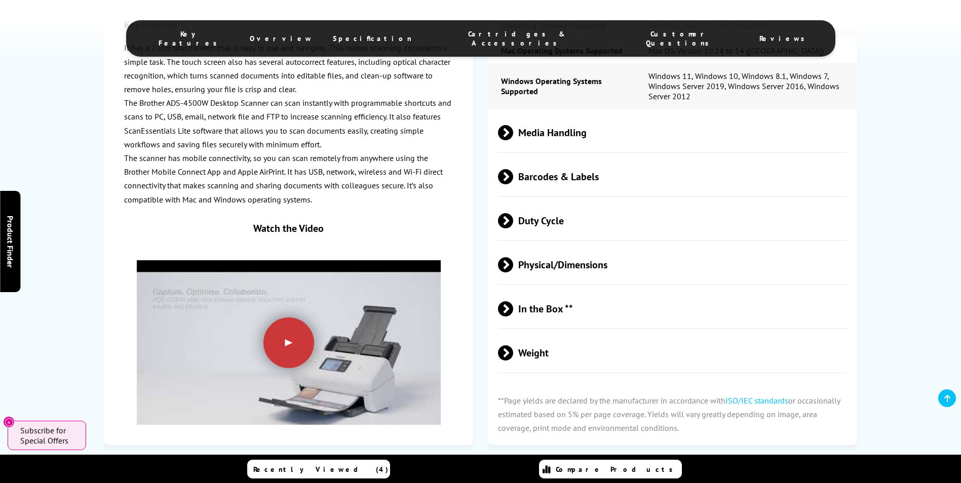
click at [513, 178] on span at bounding box center [513, 176] width 0 height 15
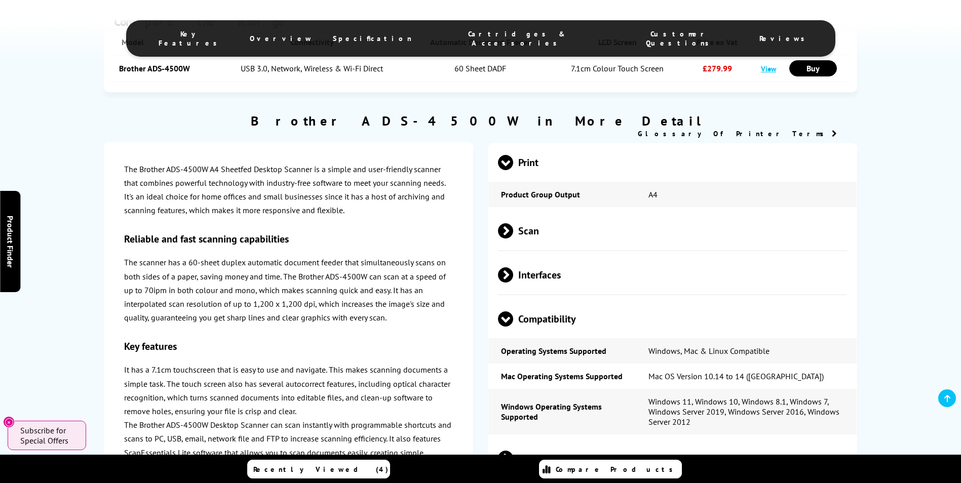
scroll to position [894, 0]
